Goal: Task Accomplishment & Management: Manage account settings

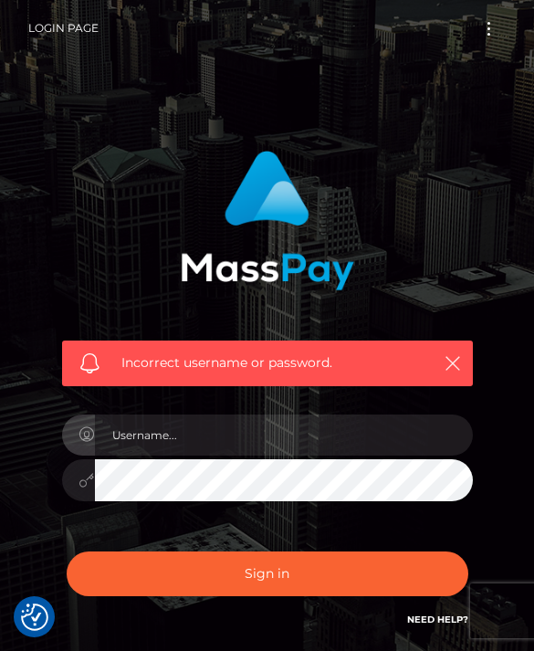
scroll to position [274, 0]
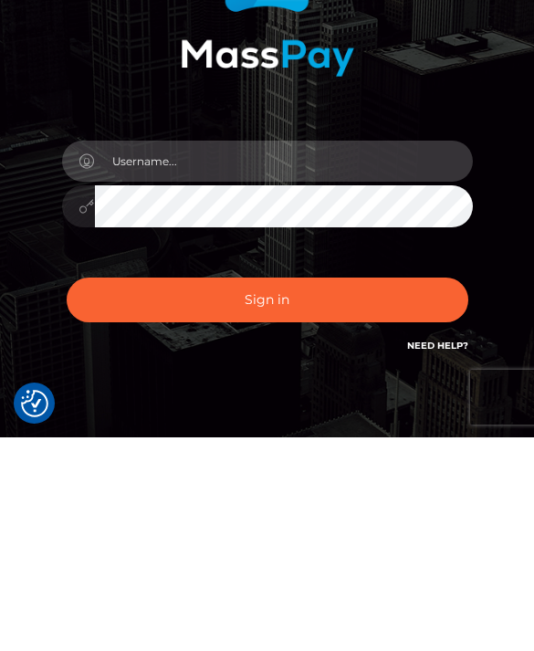
type input "T"
type input "[EMAIL_ADDRESS][DOMAIN_NAME]"
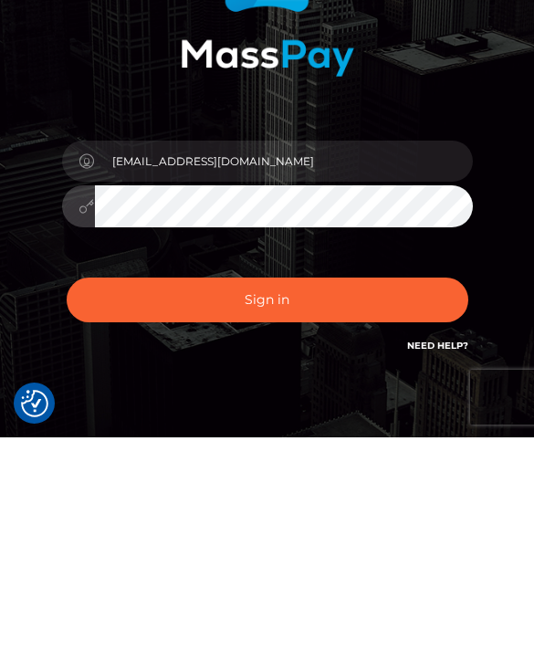
click at [266, 491] on button "Sign in" at bounding box center [268, 513] width 402 height 45
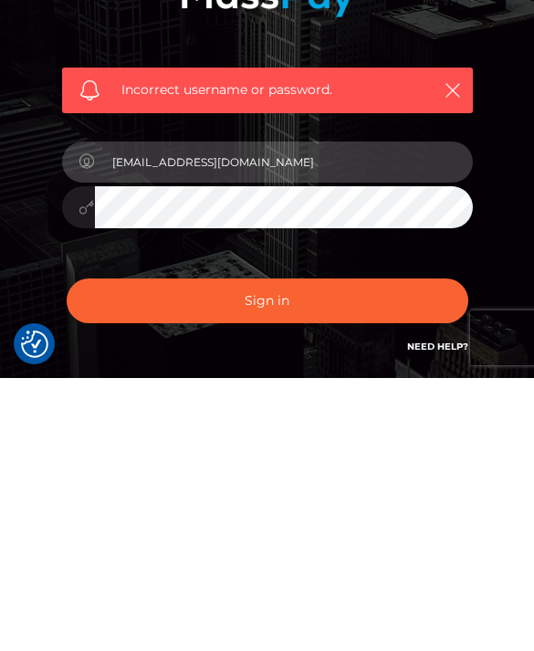
type input "[EMAIL_ADDRESS][DOMAIN_NAME]"
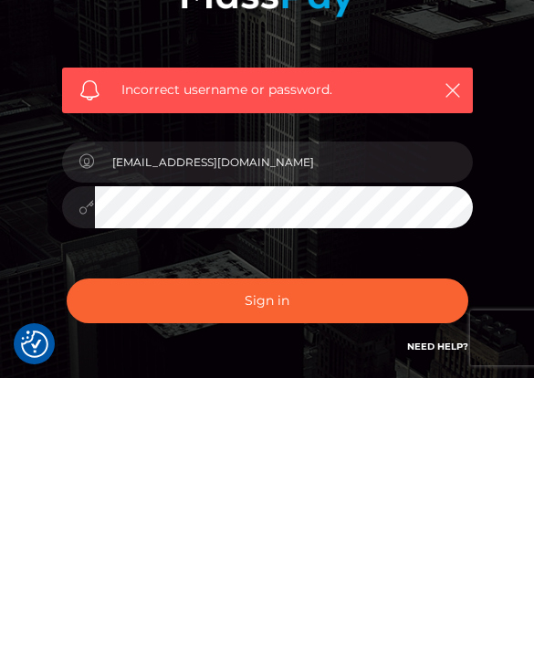
scroll to position [146, 0]
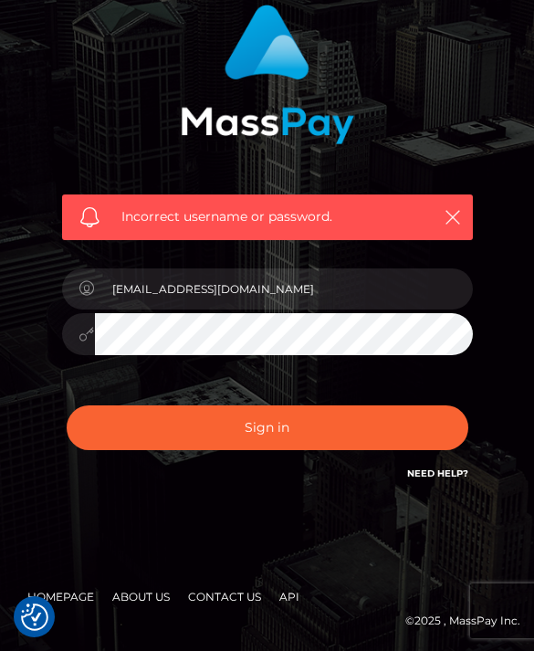
click at [325, 439] on button "Sign in" at bounding box center [268, 427] width 402 height 45
